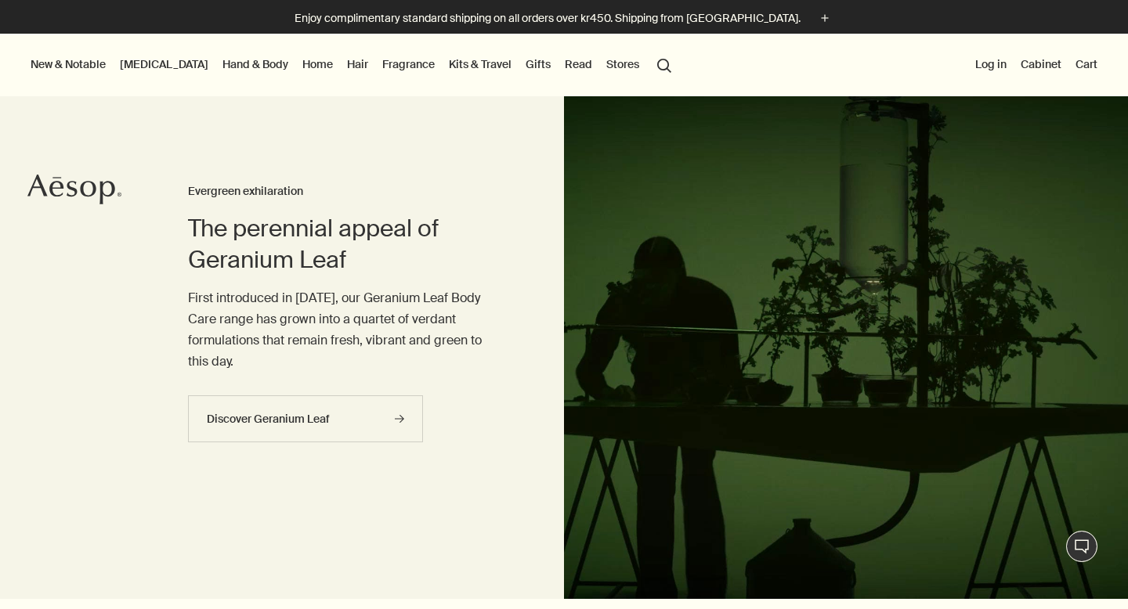
click at [153, 59] on link "[MEDICAL_DATA]" at bounding box center [164, 64] width 95 height 20
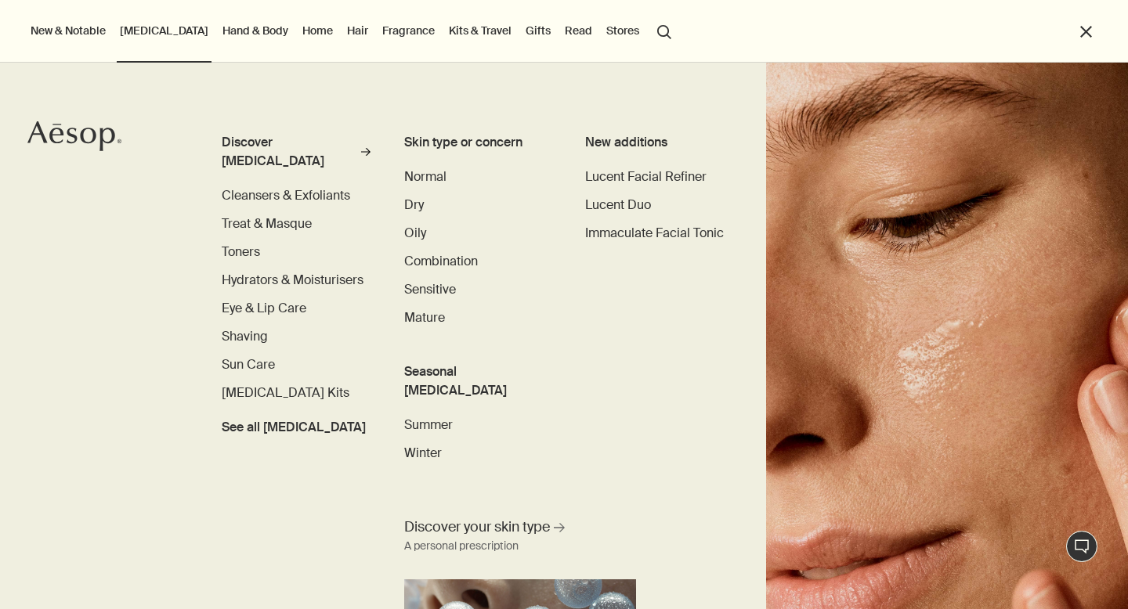
click at [247, 32] on link "Hand & Body" at bounding box center [255, 30] width 72 height 20
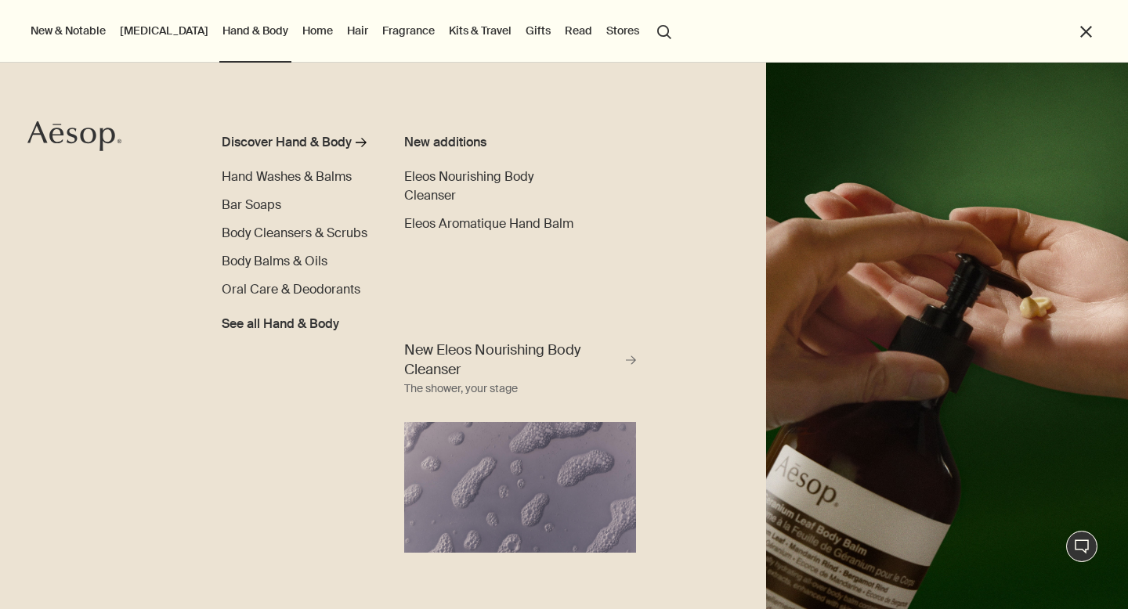
click at [654, 32] on button "search Search" at bounding box center [664, 31] width 28 height 30
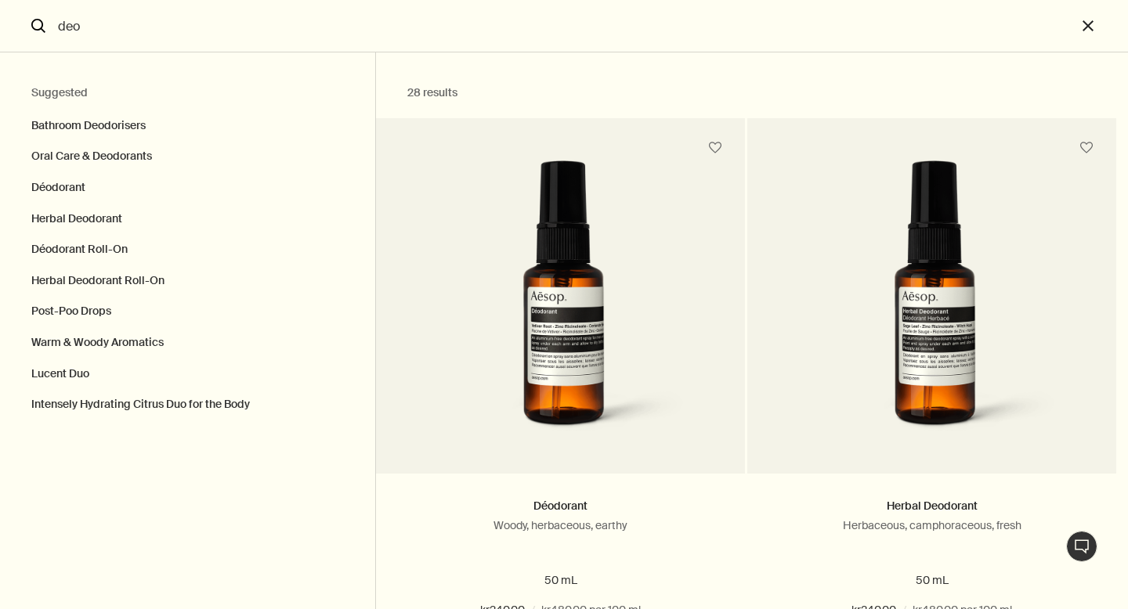
click at [141, 35] on input "deo" at bounding box center [564, 26] width 1024 height 52
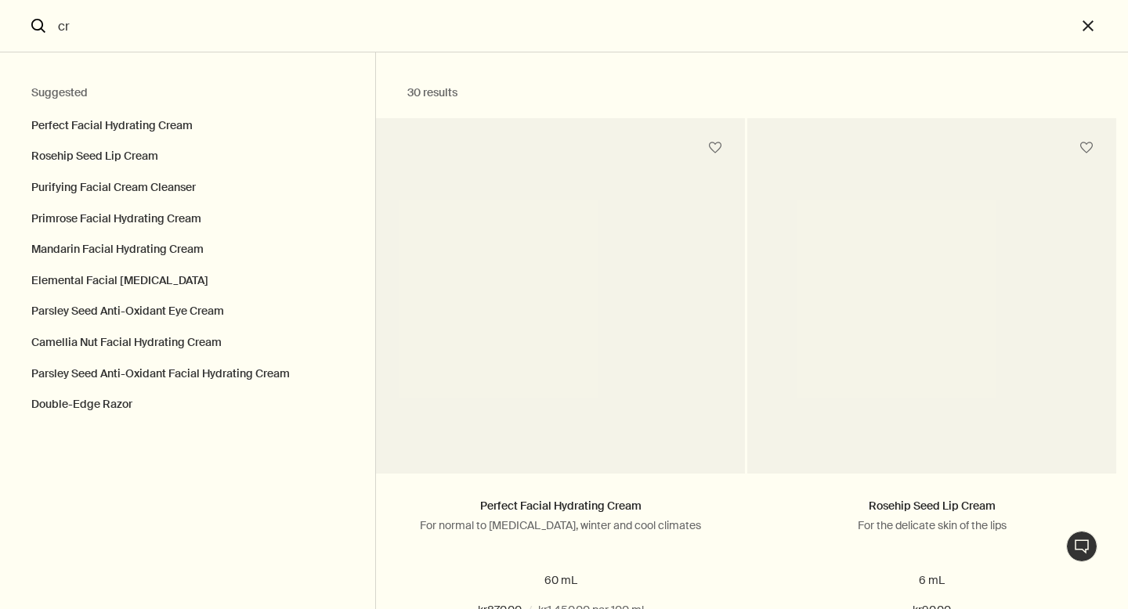
type input "c"
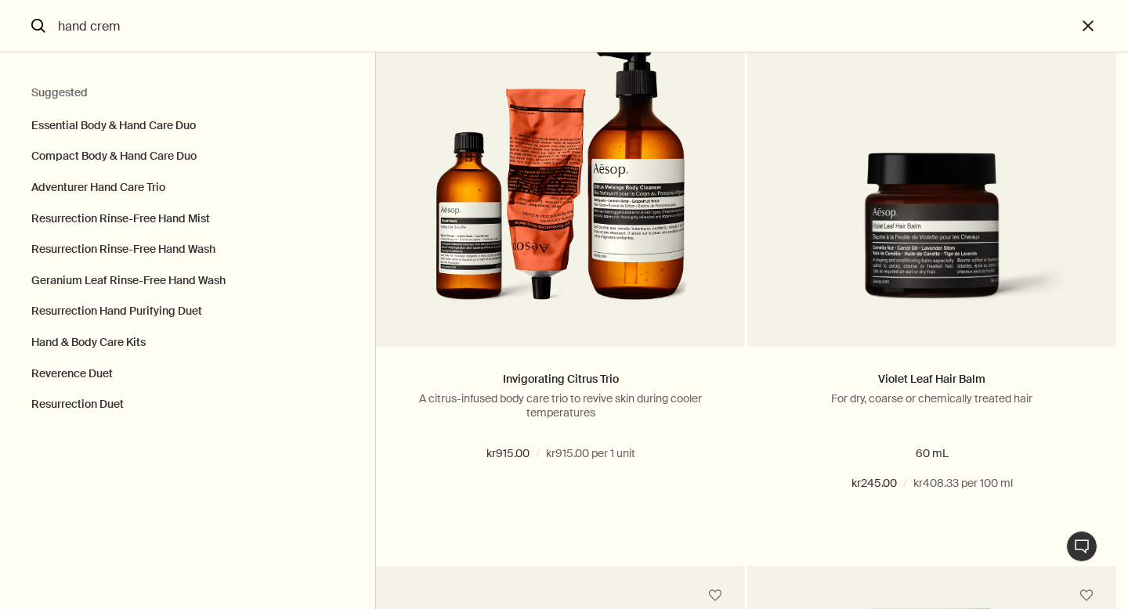
scroll to position [4666, 0]
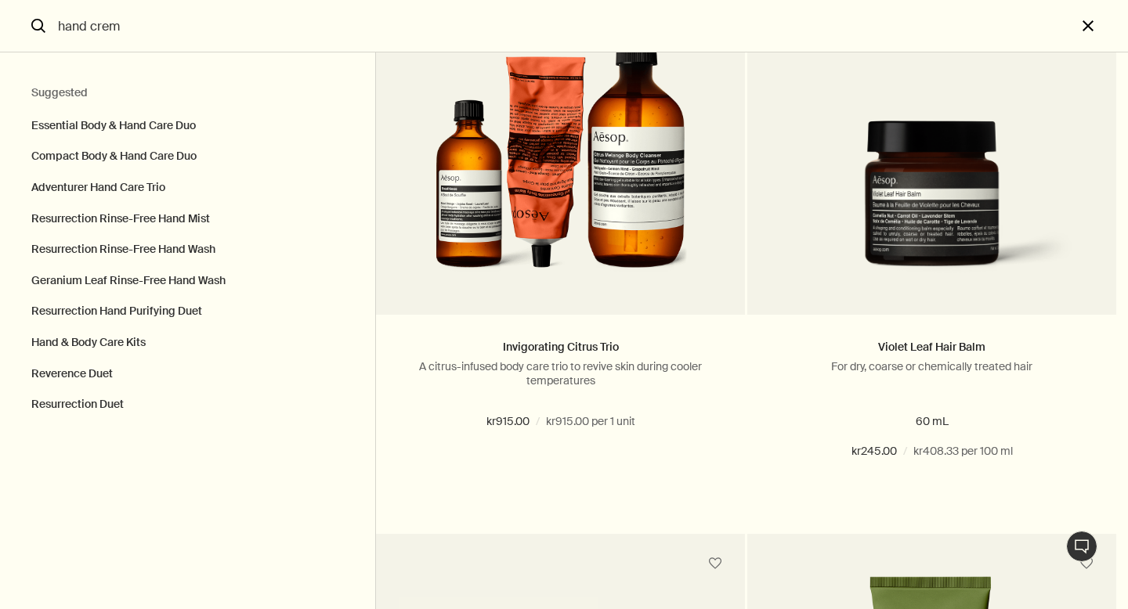
type input "hand crem"
click at [1099, 29] on button "close" at bounding box center [1102, 26] width 52 height 52
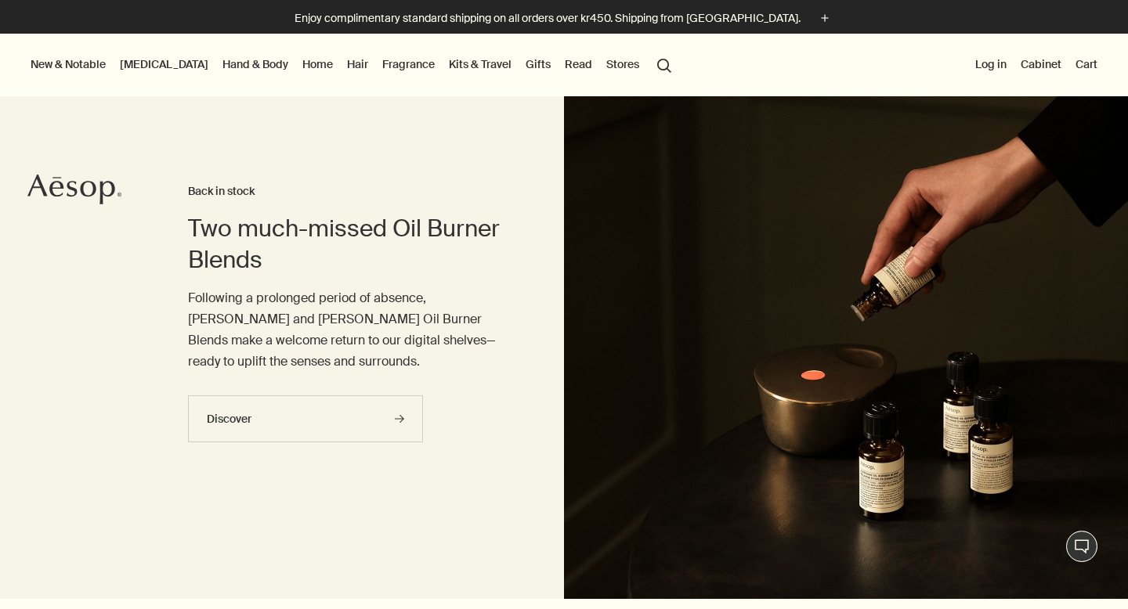
click at [219, 58] on link "Hand & Body" at bounding box center [255, 64] width 72 height 20
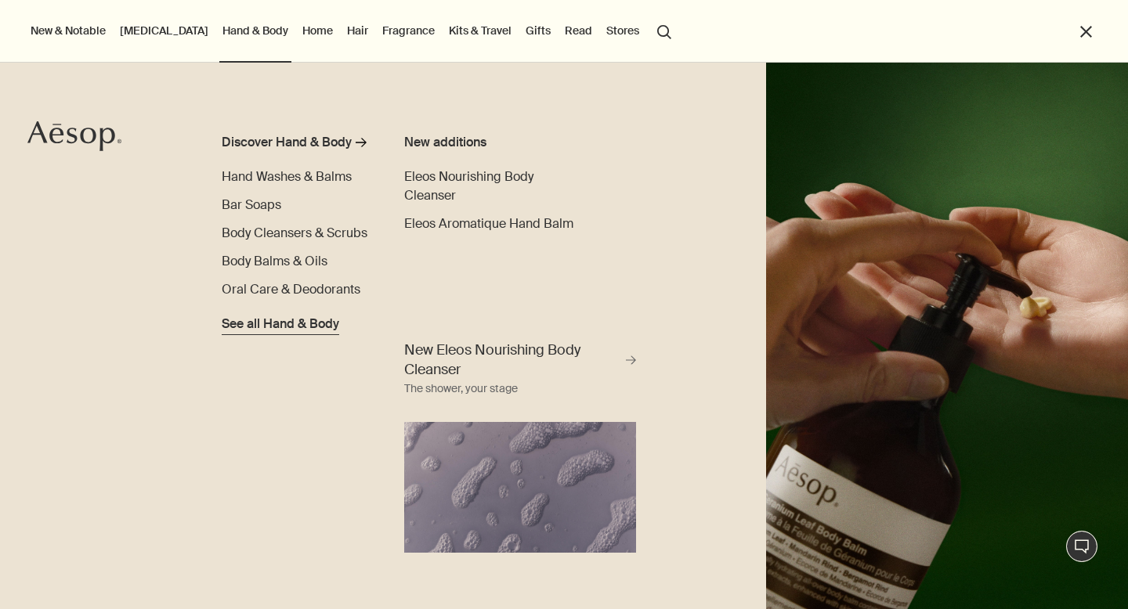
click at [303, 327] on span "See all Hand & Body" at bounding box center [280, 324] width 117 height 19
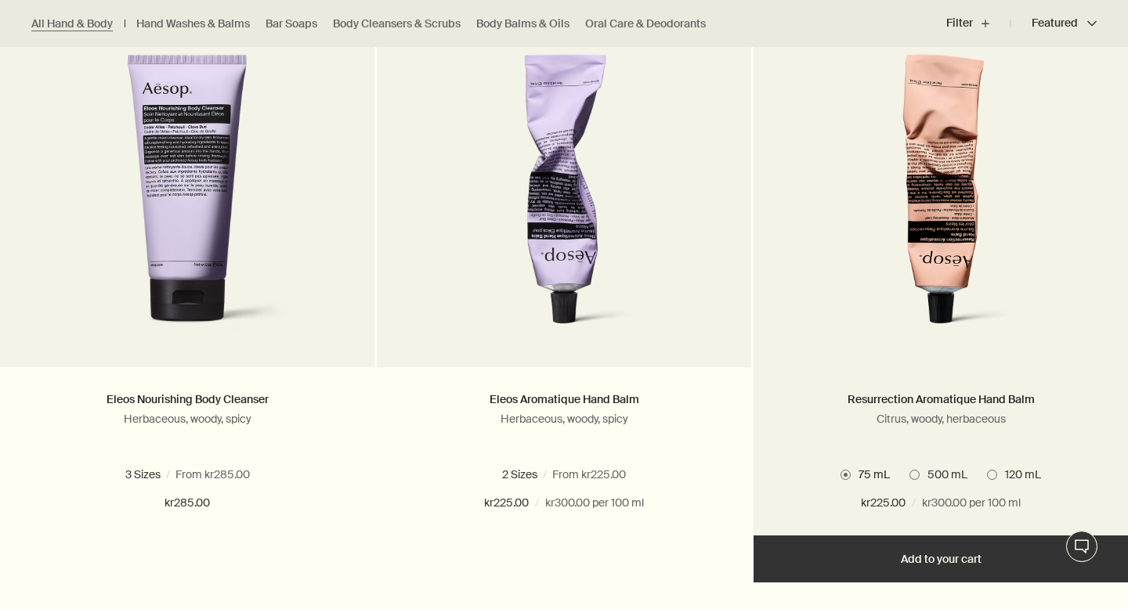
scroll to position [506, 0]
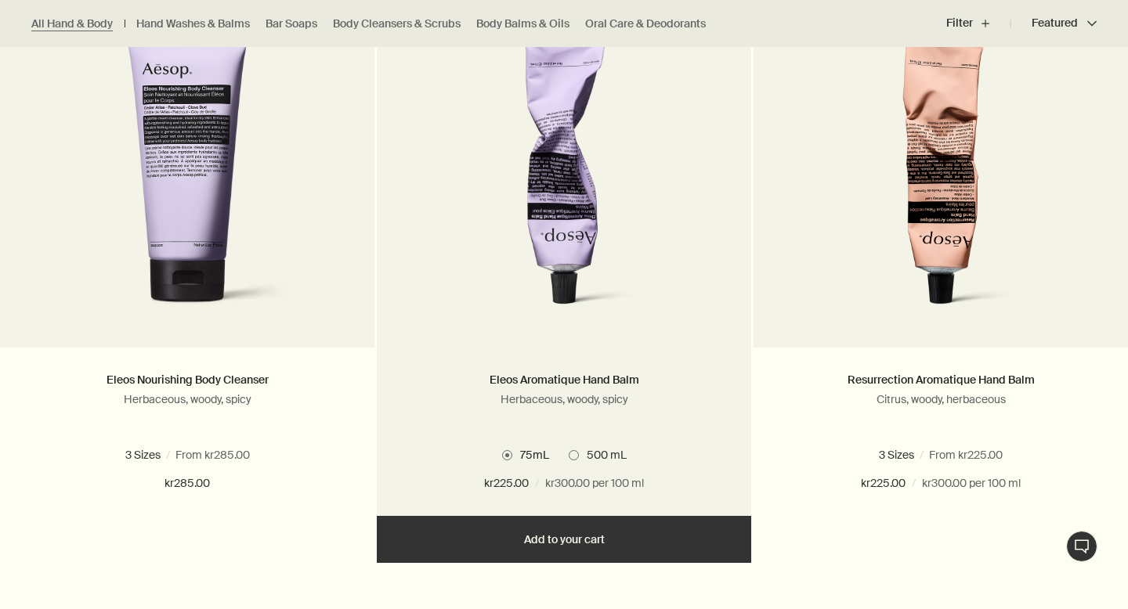
click at [575, 462] on label "500 mL" at bounding box center [597, 455] width 58 height 14
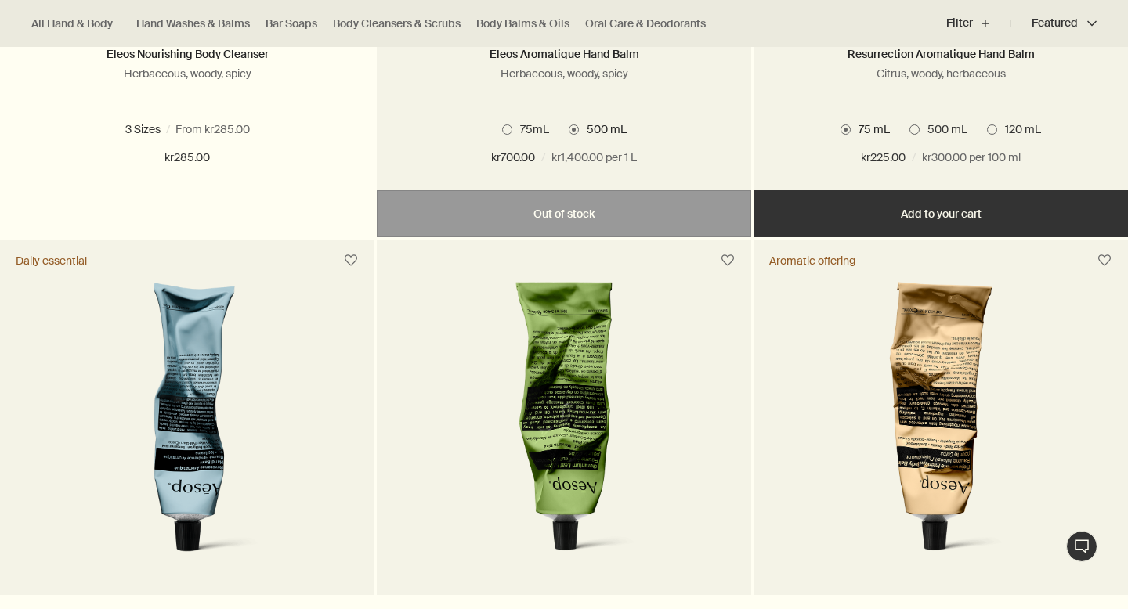
scroll to position [1062, 0]
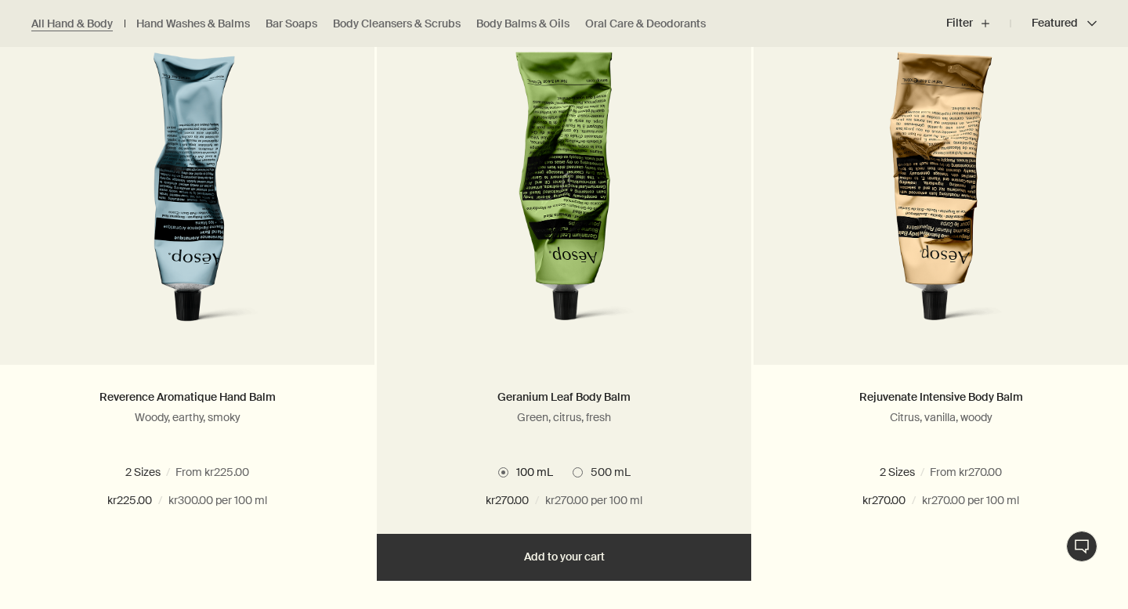
click at [578, 478] on span at bounding box center [577, 472] width 10 height 10
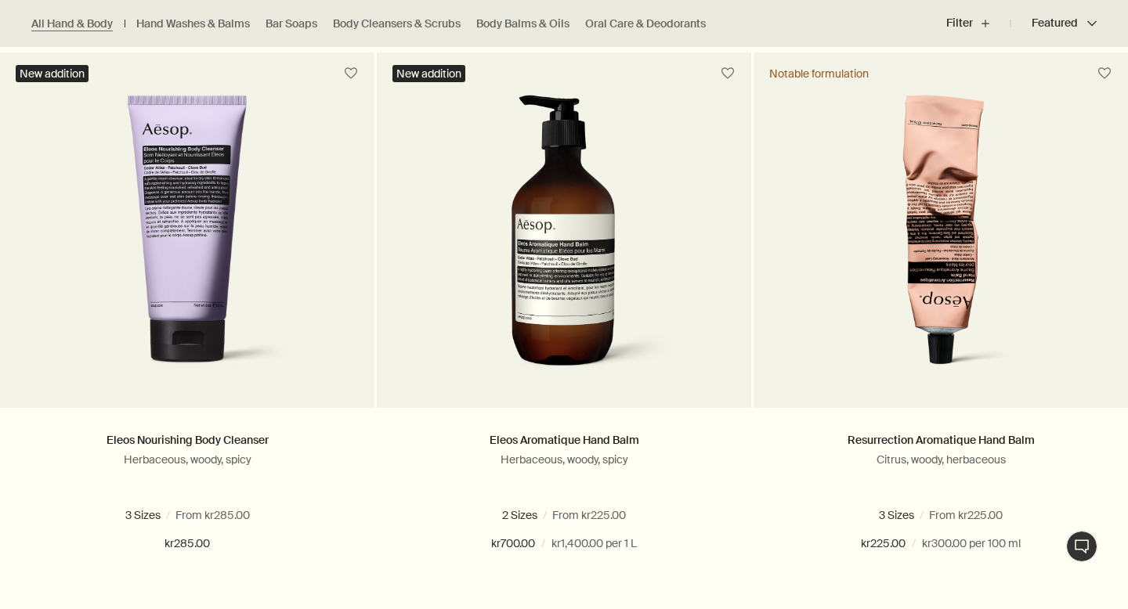
scroll to position [368, 0]
